Goal: Task Accomplishment & Management: Manage account settings

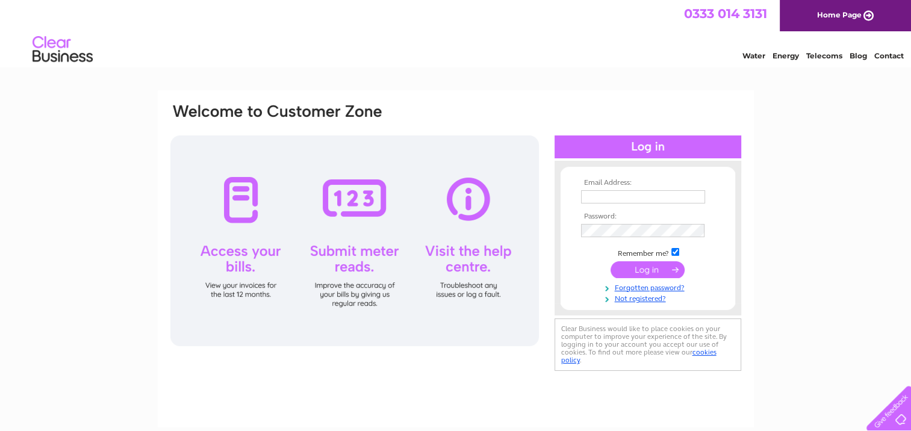
type input "[PERSON_NAME][EMAIL_ADDRESS][DOMAIN_NAME]"
click at [641, 269] on input "submit" at bounding box center [648, 269] width 74 height 17
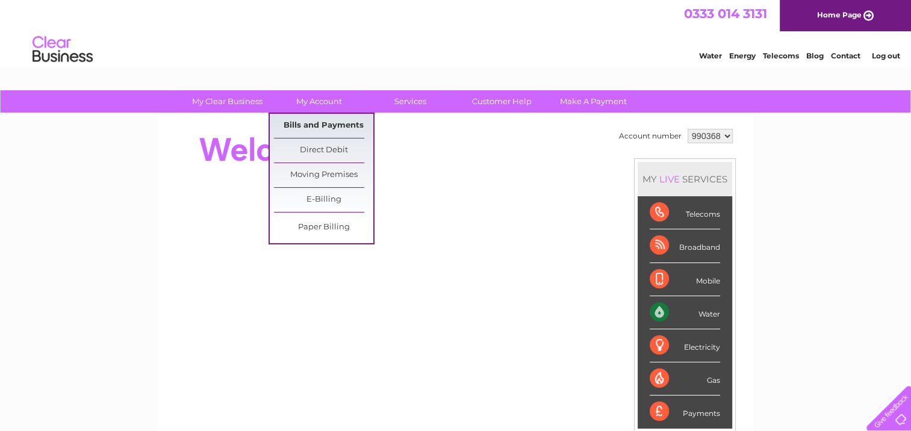
click at [319, 127] on link "Bills and Payments" at bounding box center [323, 126] width 99 height 24
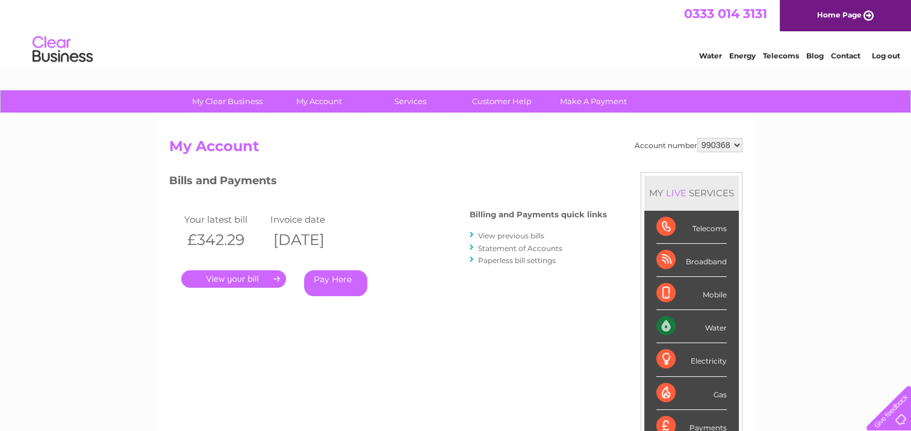
click at [236, 274] on link "." at bounding box center [233, 278] width 105 height 17
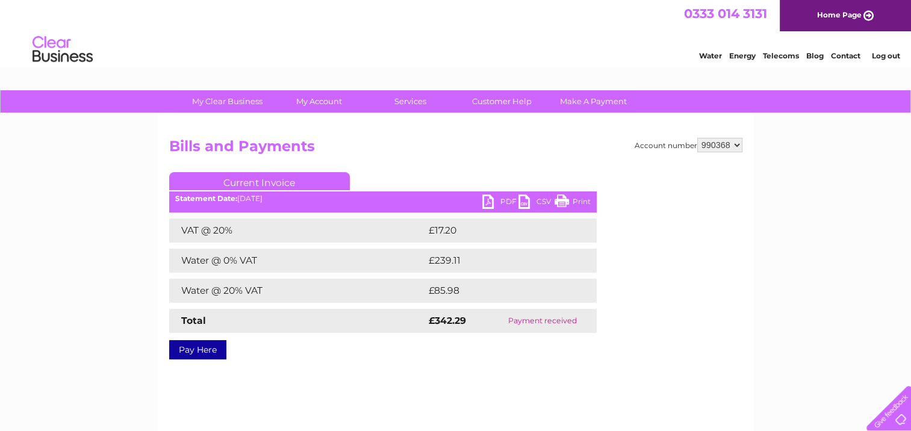
click at [500, 198] on link "PDF" at bounding box center [501, 203] width 36 height 17
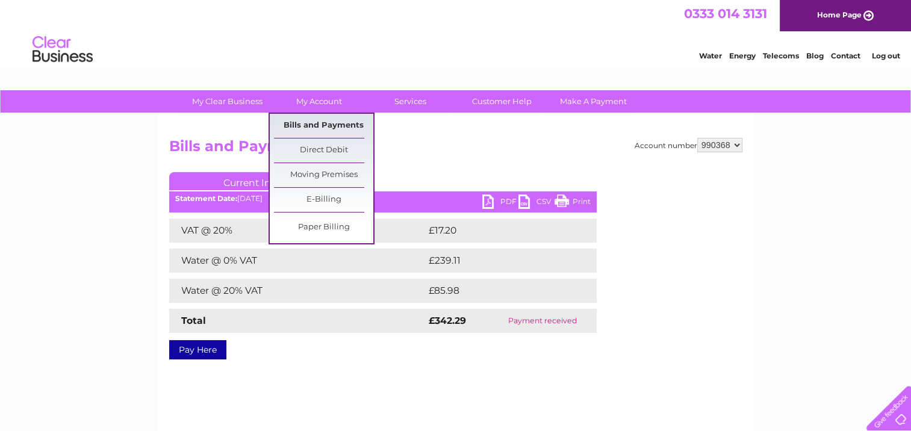
click at [331, 127] on link "Bills and Payments" at bounding box center [323, 126] width 99 height 24
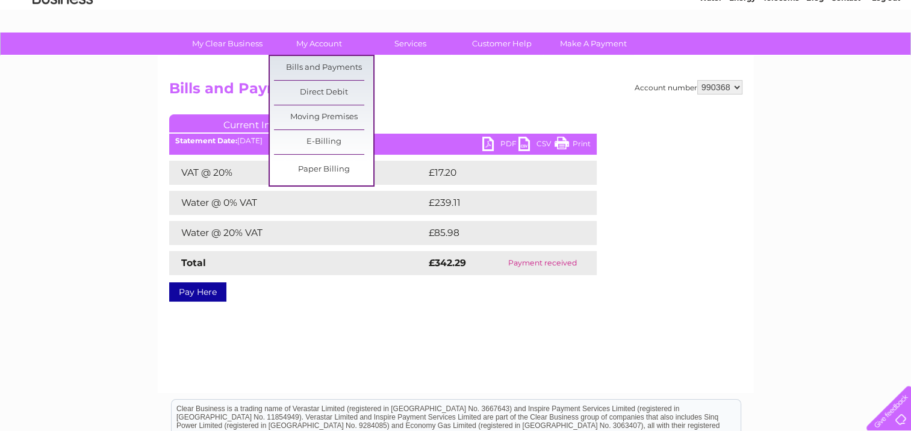
scroll to position [181, 0]
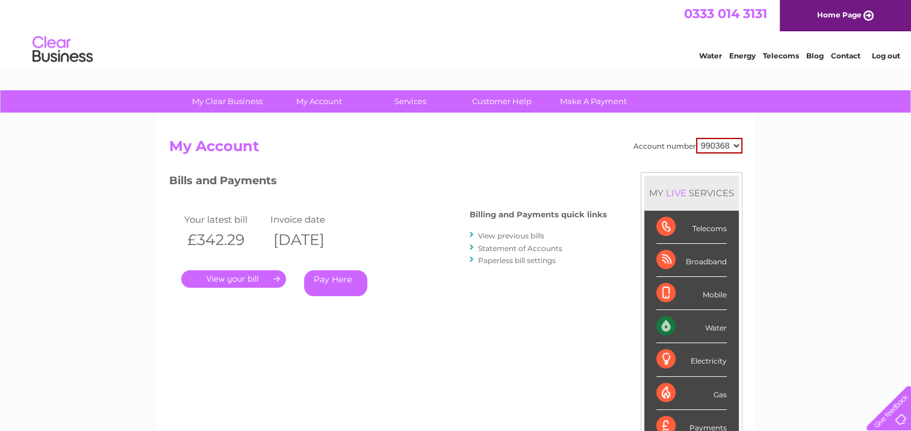
click at [519, 235] on link "View previous bills" at bounding box center [511, 235] width 66 height 9
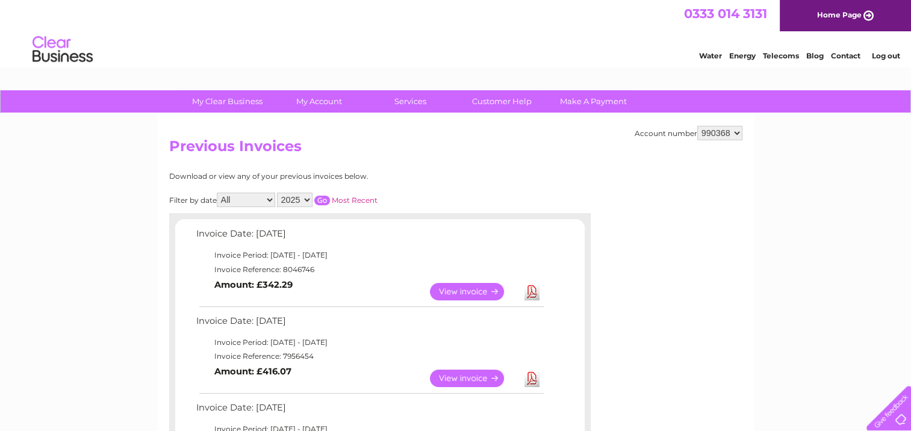
click at [531, 377] on link "Download" at bounding box center [532, 378] width 15 height 17
